Goal: Information Seeking & Learning: Stay updated

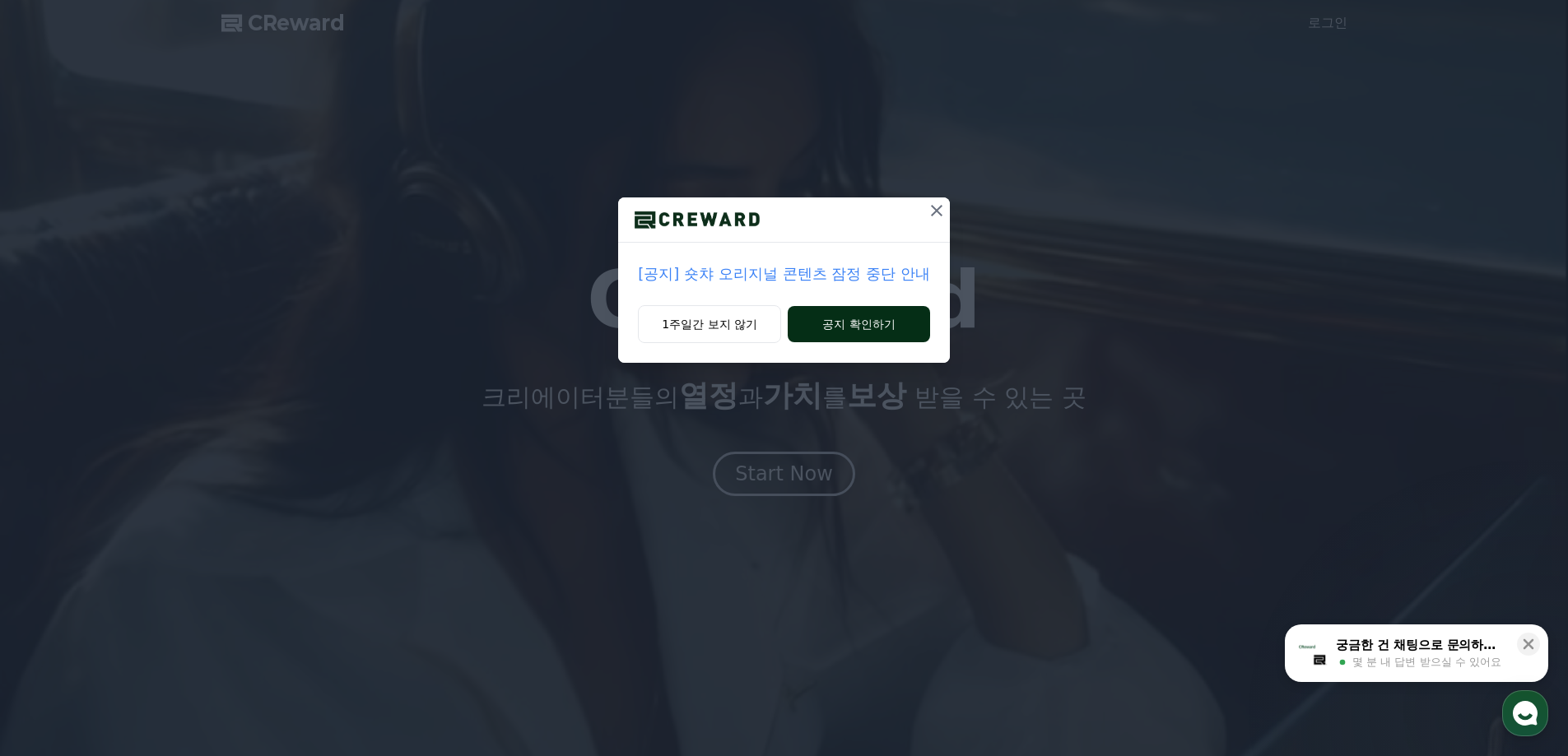
click at [830, 322] on button "공지 확인하기" at bounding box center [858, 323] width 142 height 36
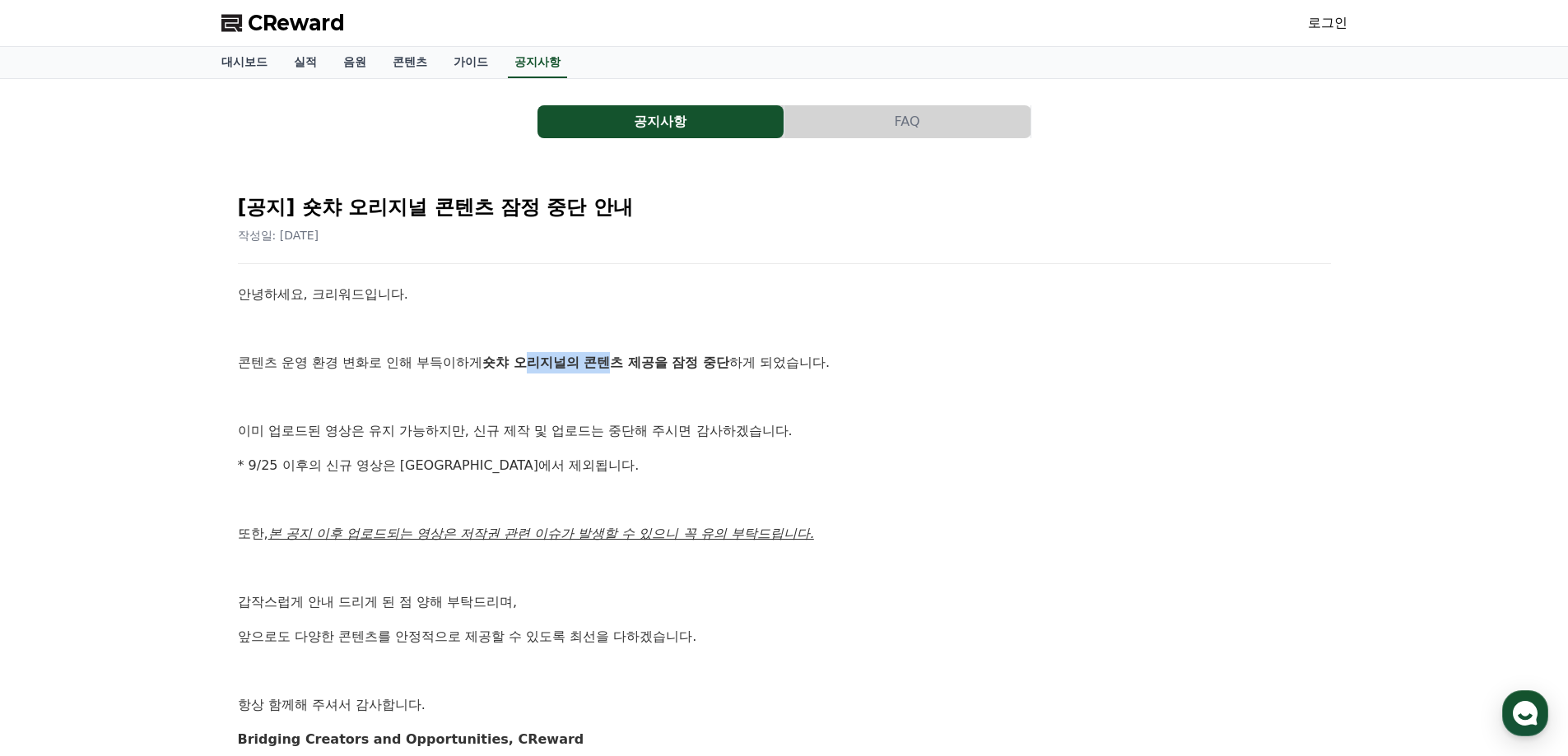
drag, startPoint x: 540, startPoint y: 367, endPoint x: 708, endPoint y: 381, distance: 168.6
click at [649, 362] on strong "숏챠 오리지널의 콘텐츠 제공을 잠정 중단" at bounding box center [606, 362] width 247 height 16
click at [700, 398] on p at bounding box center [784, 397] width 1093 height 21
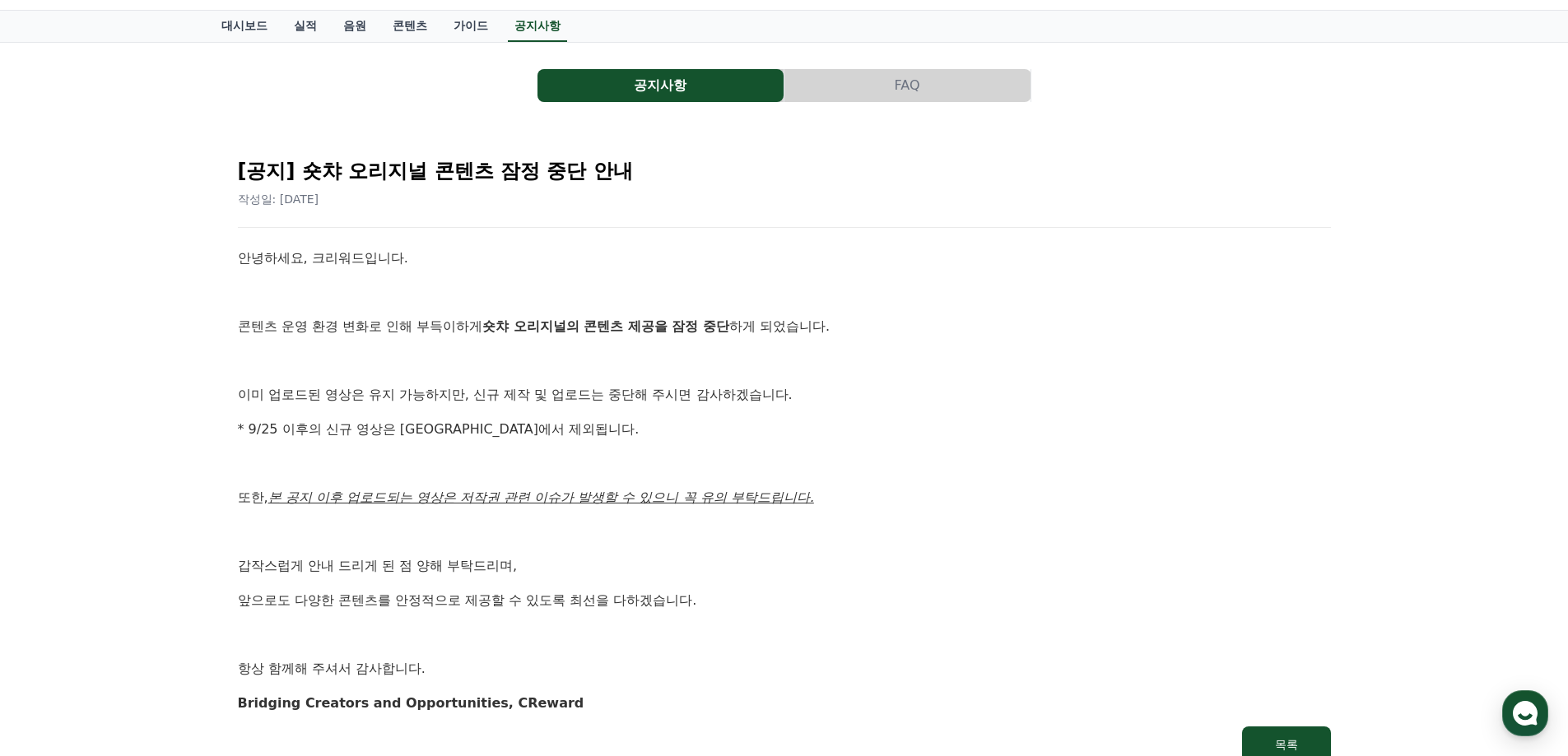
scroll to position [83, 0]
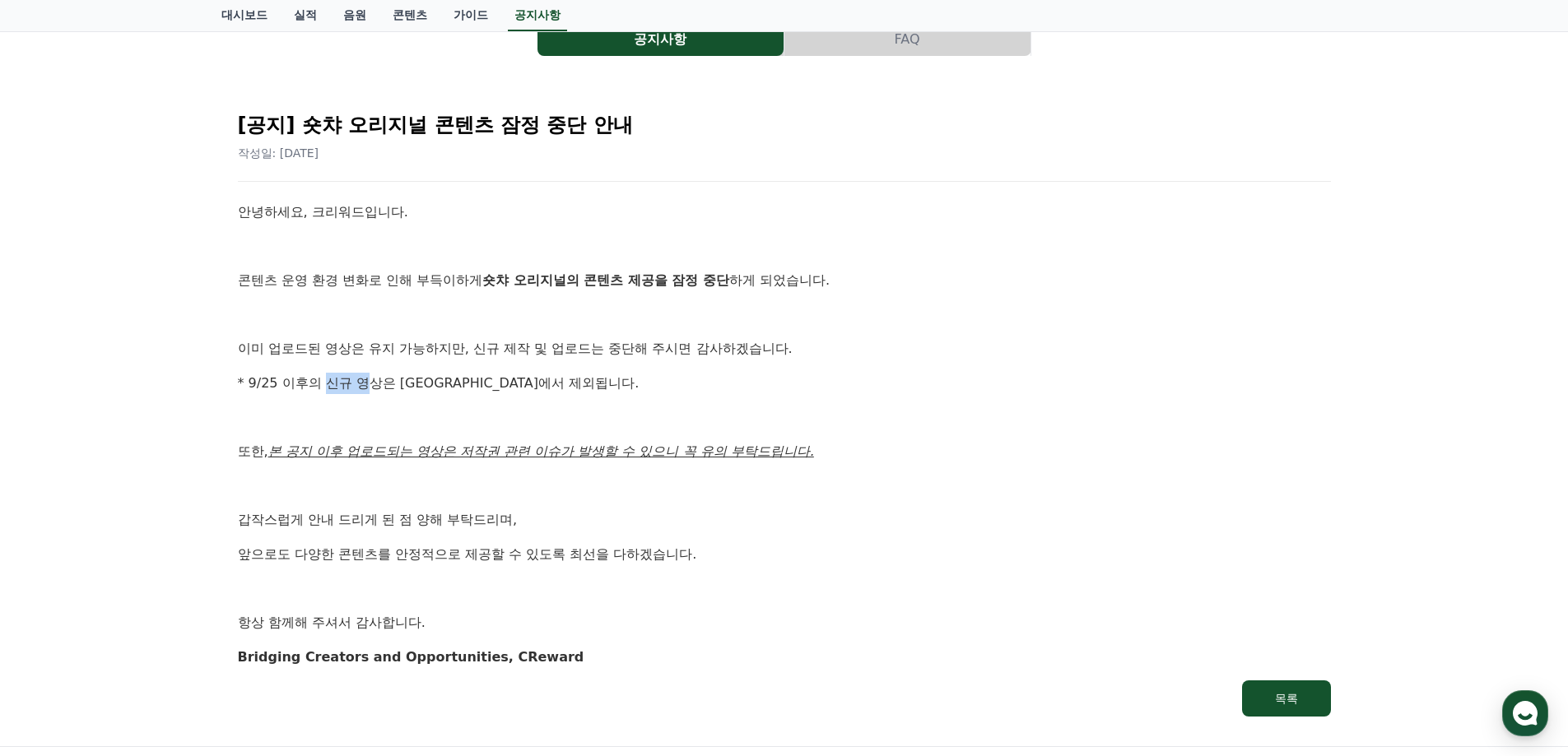
drag, startPoint x: 324, startPoint y: 388, endPoint x: 440, endPoint y: 400, distance: 116.6
click at [406, 387] on p "* 9/25 이후의 신규 영상은 정산에서 제외됩니다." at bounding box center [784, 383] width 1093 height 21
click at [455, 410] on p at bounding box center [784, 417] width 1093 height 21
drag, startPoint x: 394, startPoint y: 351, endPoint x: 726, endPoint y: 355, distance: 332.0
click at [706, 352] on p "이미 업로드된 영상은 유지 가능하지만, 신규 제작 및 업로드는 중단해 주시면 감사하겠습니다." at bounding box center [784, 348] width 1093 height 21
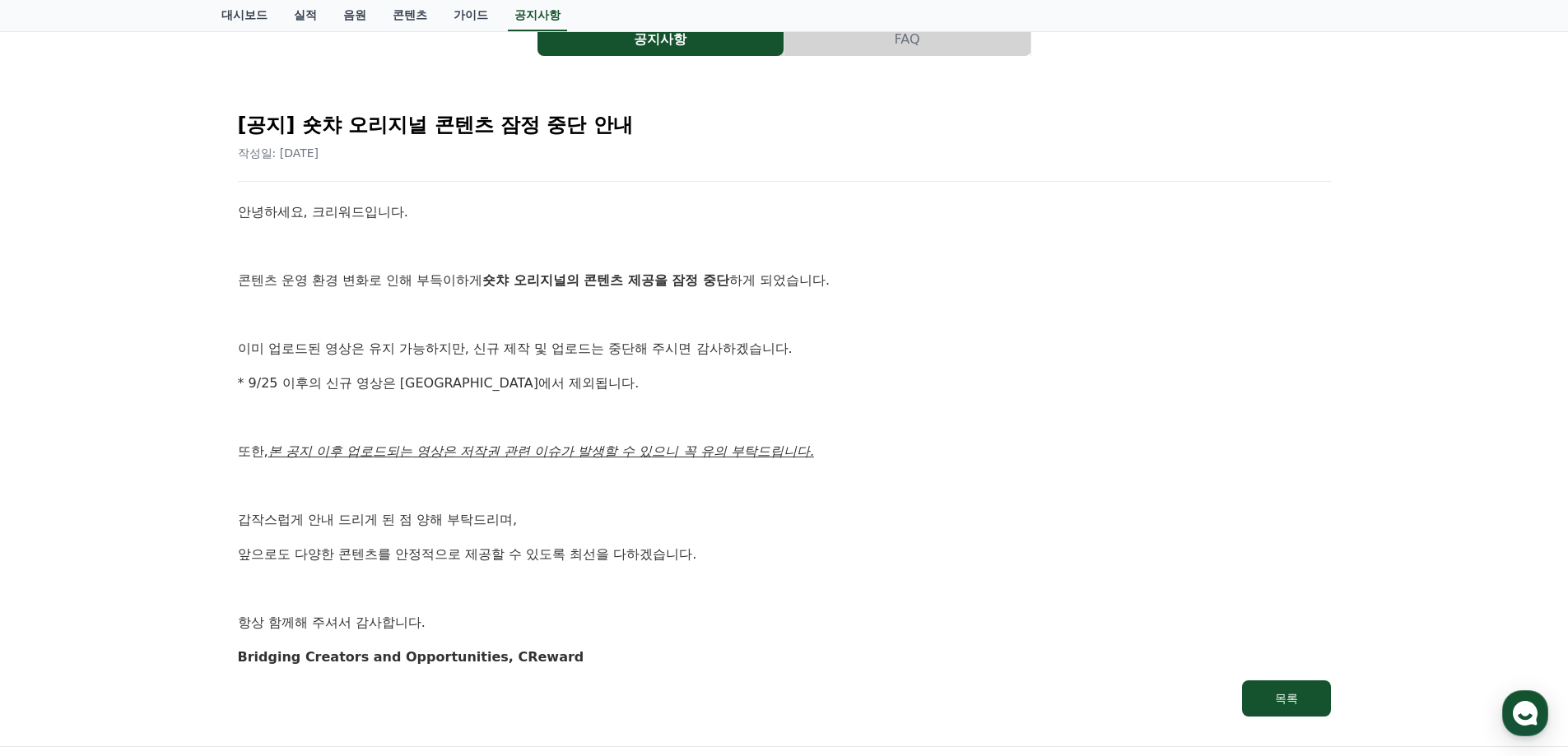
click at [726, 358] on p "이미 업로드된 영상은 유지 가능하지만, 신규 제작 및 업로드는 중단해 주시면 감사하겠습니다." at bounding box center [784, 348] width 1093 height 21
drag, startPoint x: 310, startPoint y: 455, endPoint x: 617, endPoint y: 500, distance: 310.3
click at [562, 457] on u "본 공지 이후 업로드되는 영상은 저작권 관련 이슈가 발생할 수 있으니 꼭 유의 부탁드립니다." at bounding box center [541, 451] width 546 height 16
click at [609, 508] on div "안녕하세요, 크리워드입니다. 콘텐츠 운영 환경 변화로 인해 부득이하게 숏챠 오리지널의 콘텐츠 제공을 잠정 중단 하게 되었습니다. 이미 업로드된…" at bounding box center [784, 434] width 1093 height 466
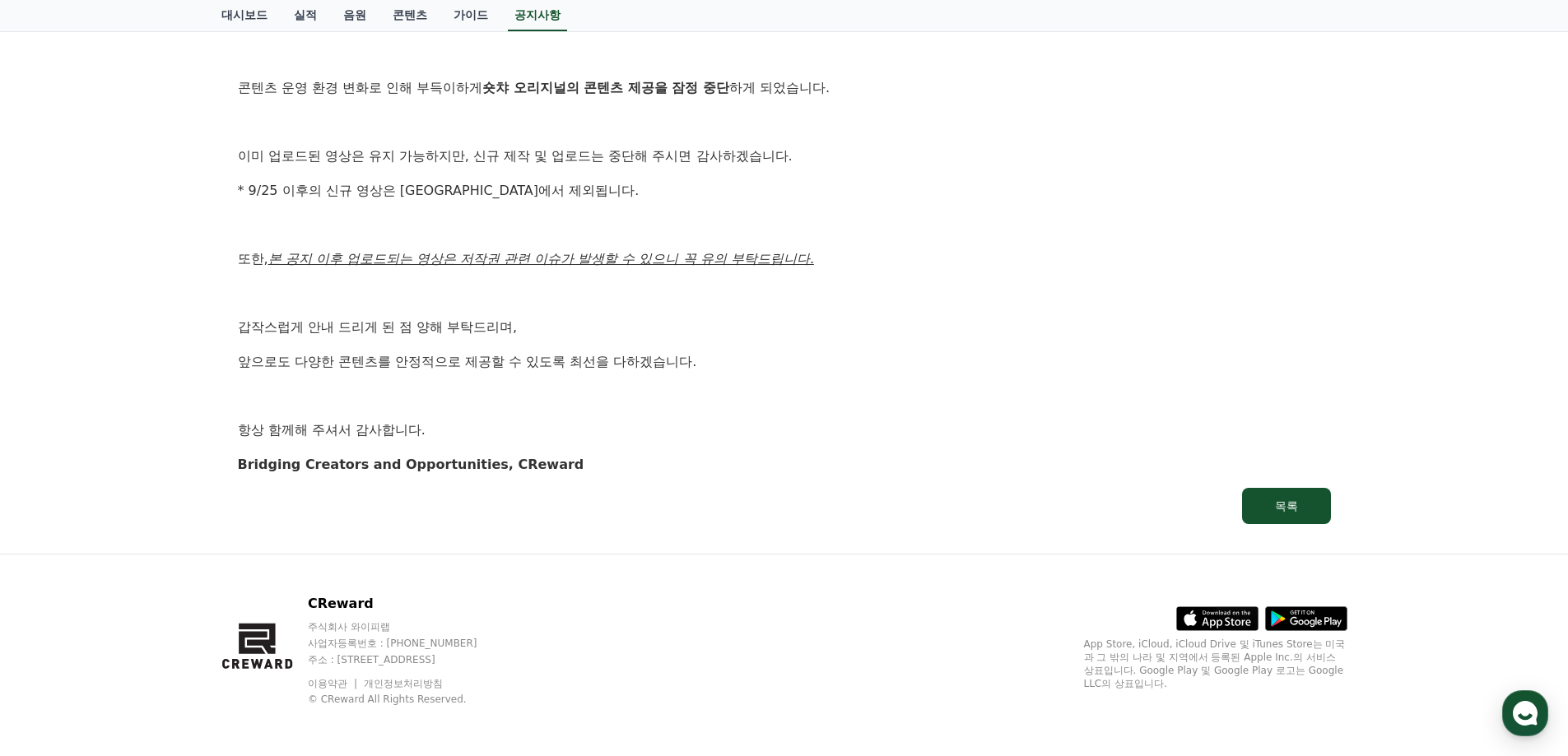
scroll to position [277, 0]
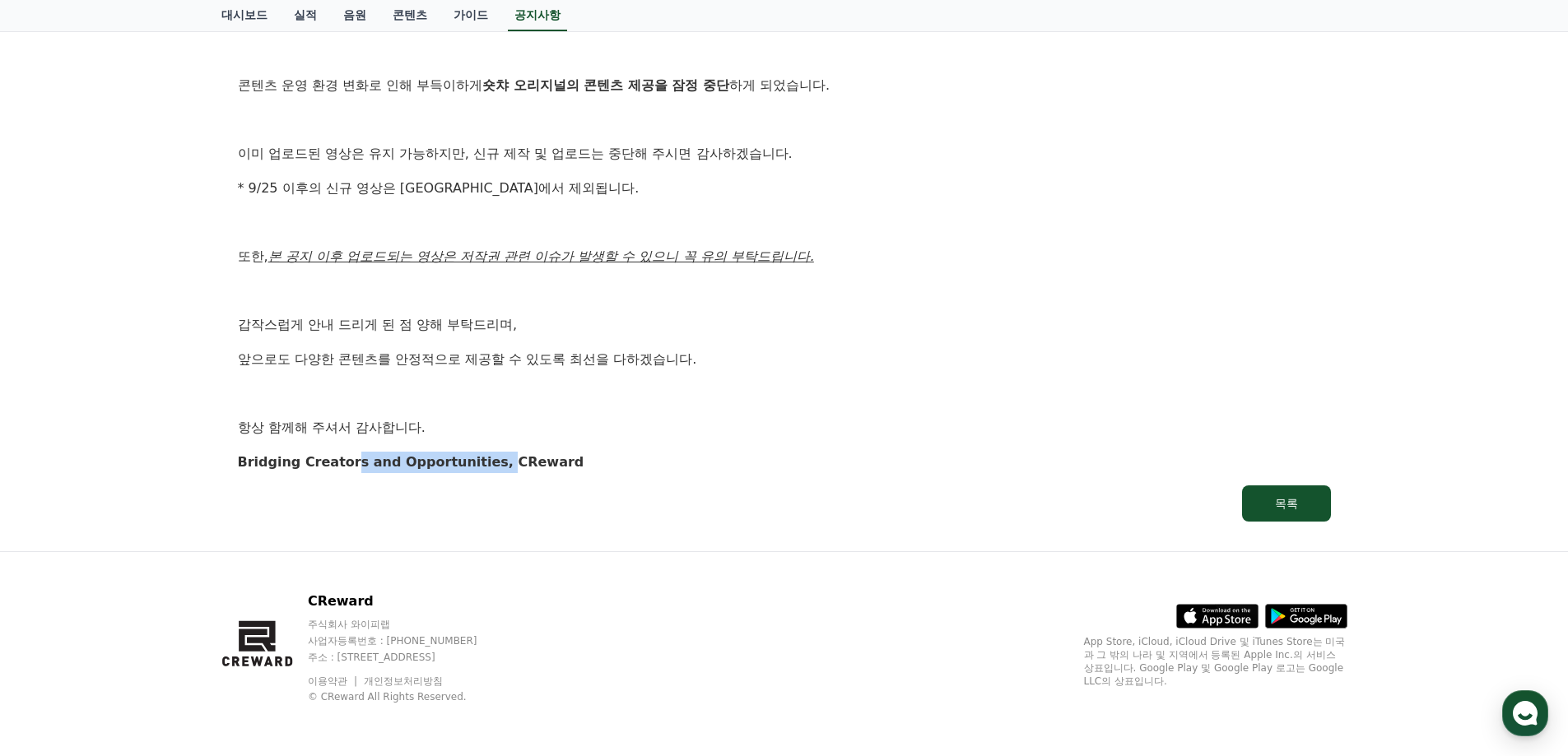
drag, startPoint x: 349, startPoint y: 464, endPoint x: 607, endPoint y: 511, distance: 262.2
click at [487, 472] on p "Bridging Creators and Opportunities, CReward" at bounding box center [784, 462] width 1093 height 21
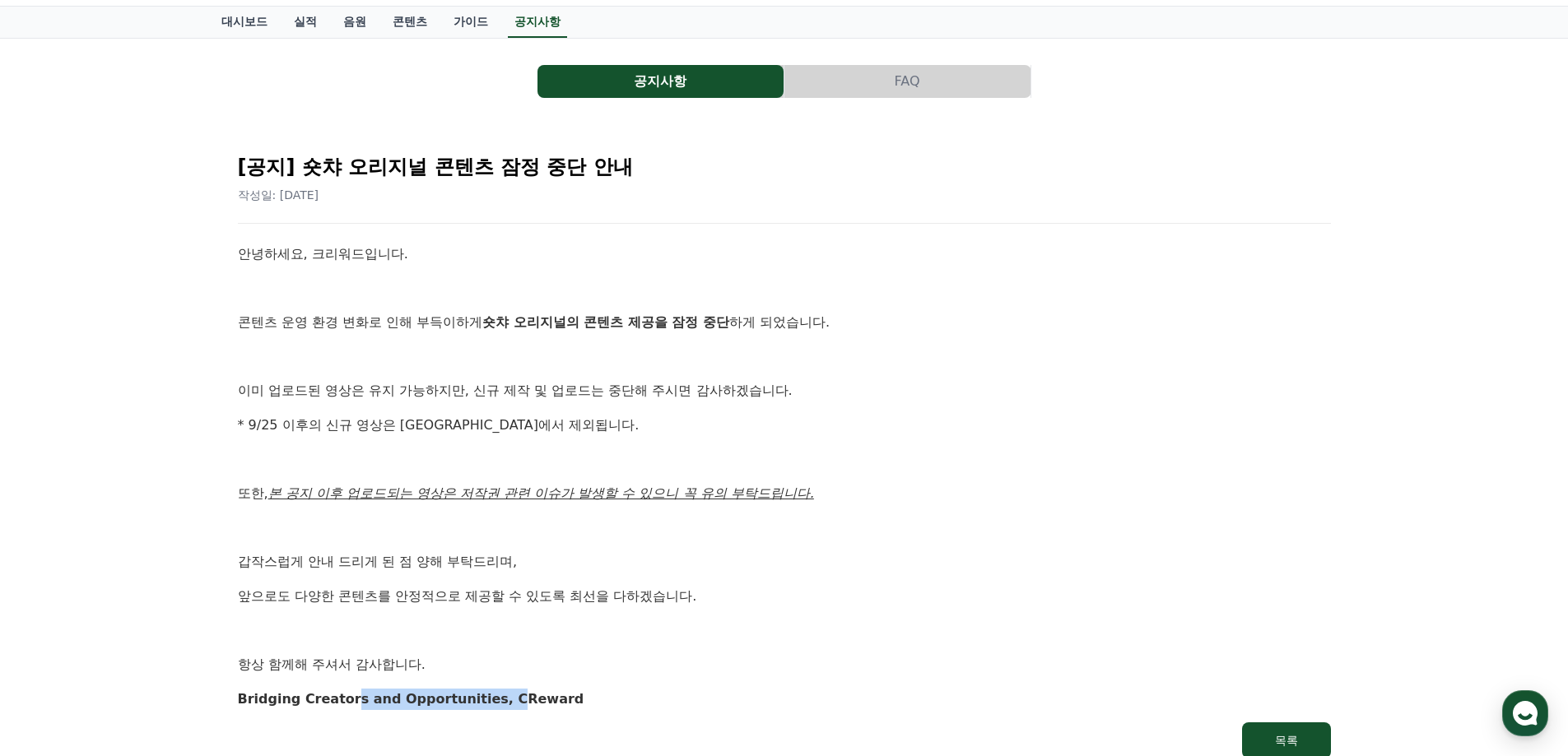
scroll to position [30, 0]
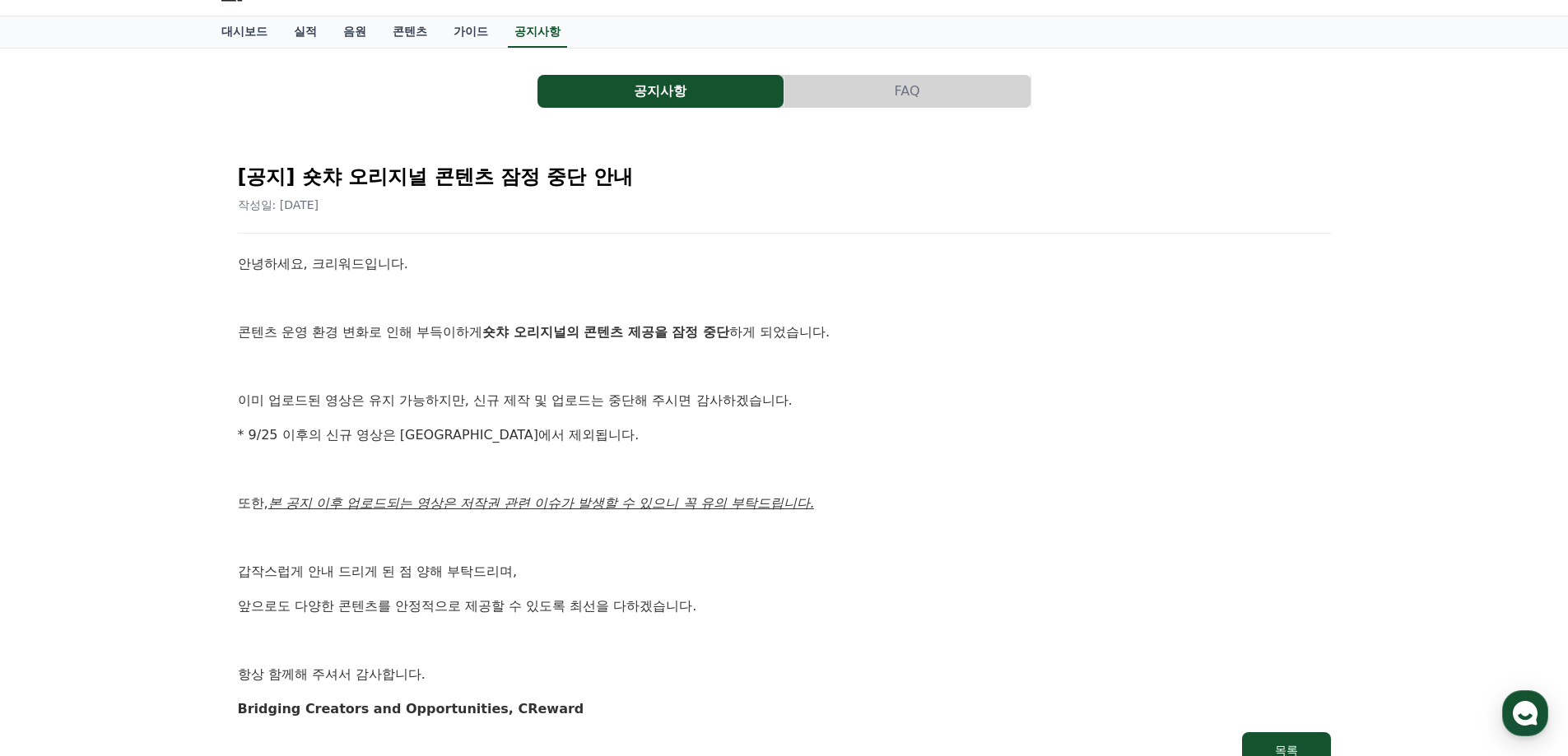
drag, startPoint x: 828, startPoint y: 478, endPoint x: 786, endPoint y: 464, distance: 44.3
click at [828, 480] on p at bounding box center [784, 469] width 1093 height 21
